Goal: Task Accomplishment & Management: Manage account settings

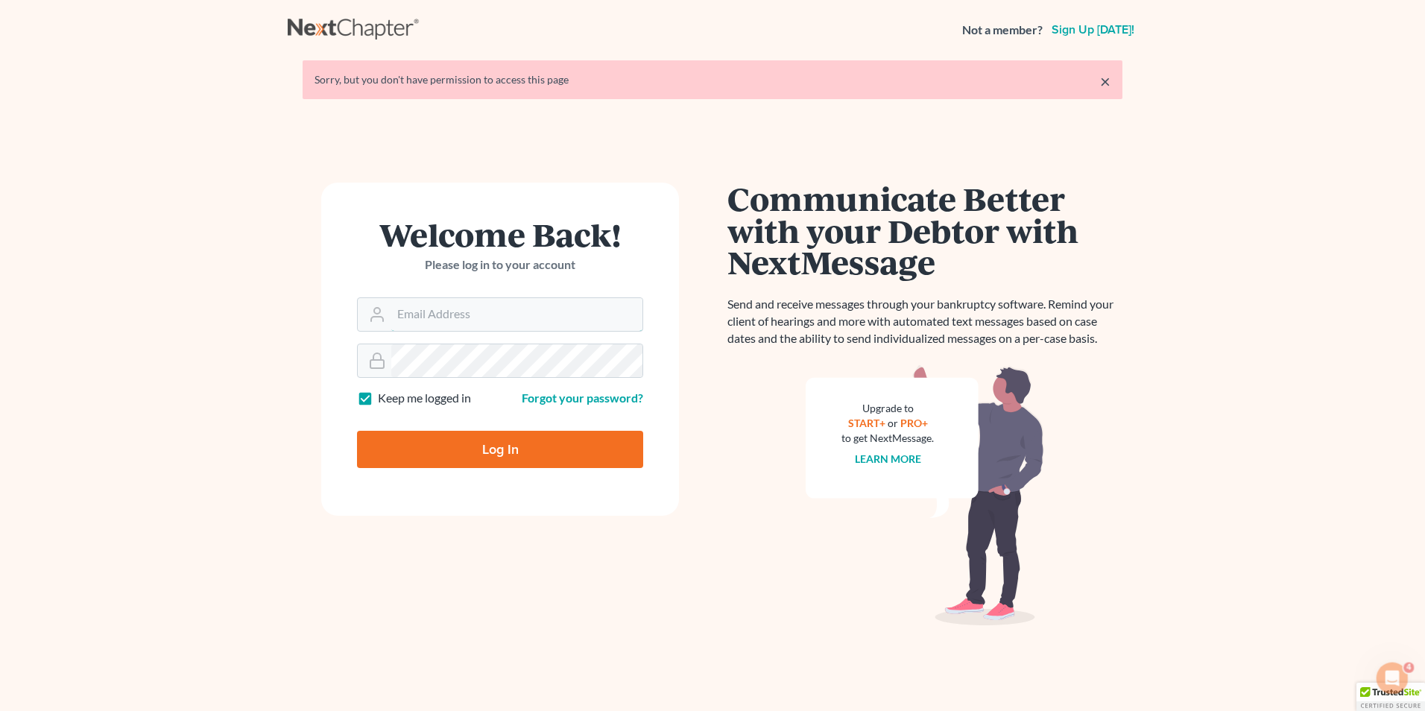
type input "[PERSON_NAME][EMAIL_ADDRESS][DOMAIN_NAME]"
click at [487, 440] on input "Log In" at bounding box center [500, 449] width 286 height 37
type input "Thinking..."
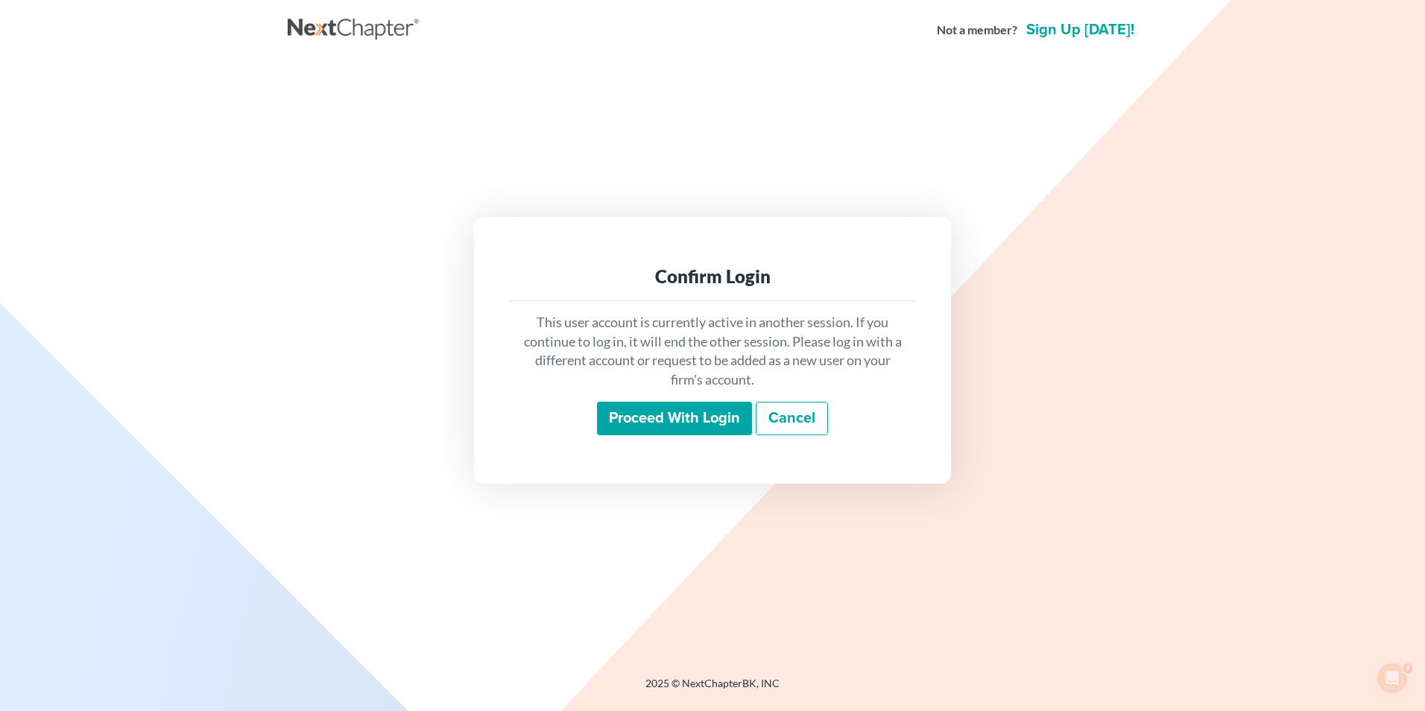
click at [640, 412] on input "Proceed with login" at bounding box center [674, 419] width 155 height 34
